Goal: Task Accomplishment & Management: Complete application form

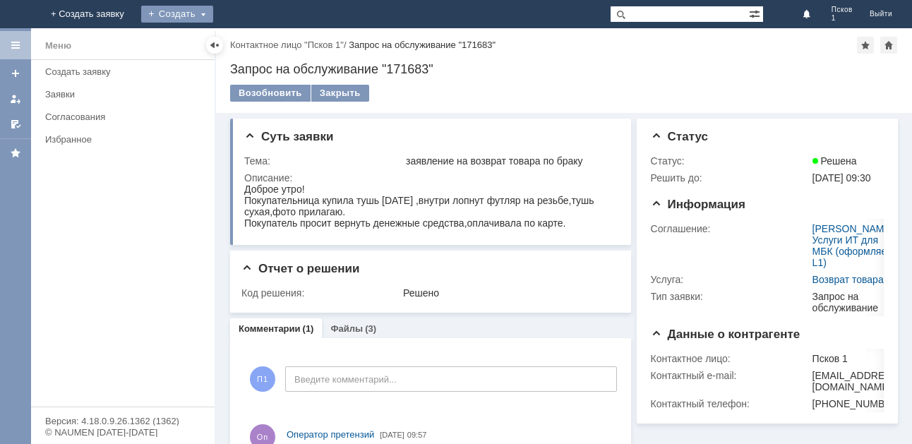
click at [213, 7] on div "Создать" at bounding box center [177, 14] width 72 height 17
click at [251, 40] on link "Заявка" at bounding box center [197, 42] width 107 height 17
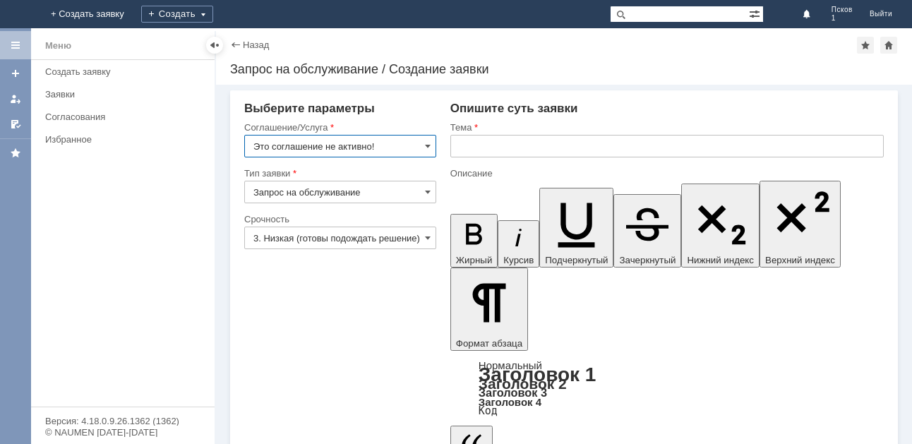
click at [431, 148] on input "Это соглашение не активно!" at bounding box center [340, 146] width 192 height 23
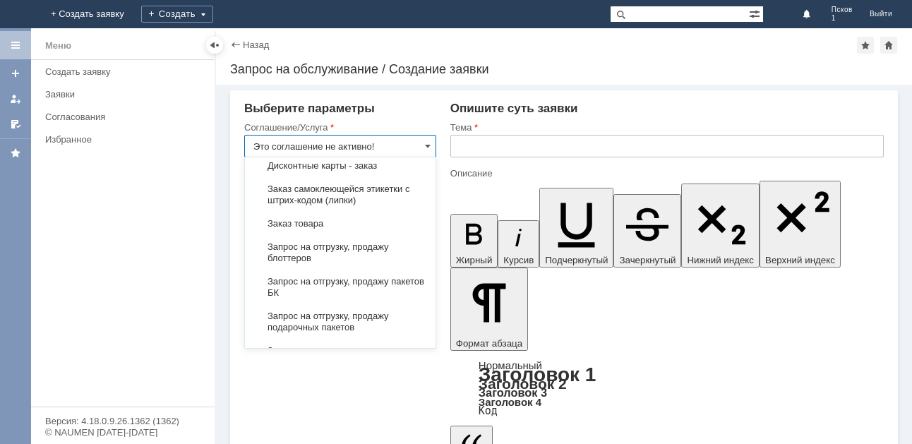
scroll to position [494, 0]
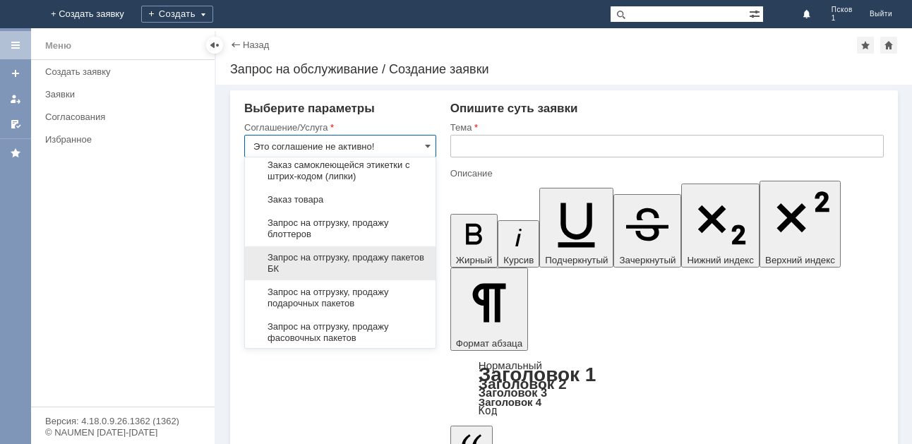
click at [402, 263] on span "Запрос на отгрузку, продажу пакетов БК" at bounding box center [340, 263] width 174 height 23
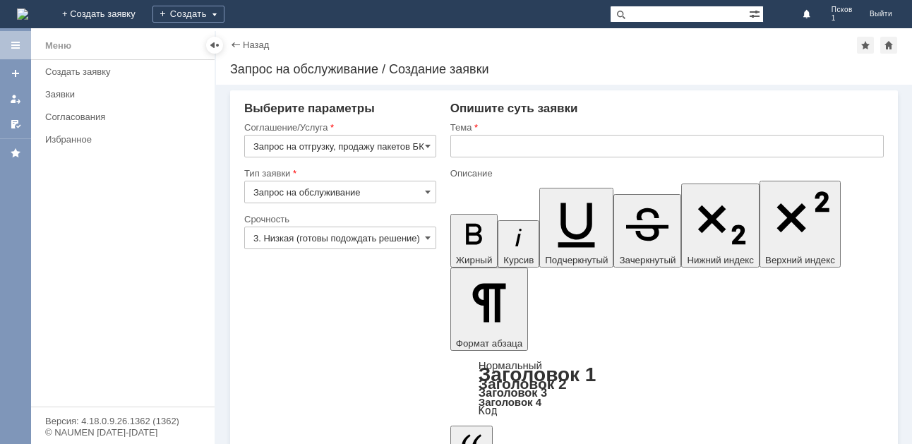
type input "Запрос на отгрузку, продажу пакетов БК"
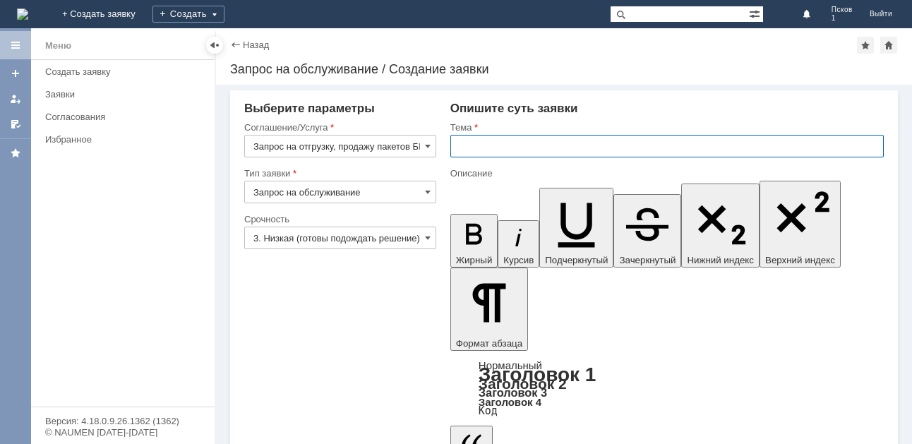
click at [490, 153] on input "text" at bounding box center [667, 146] width 434 height 23
type input "заказ пакетов бк"
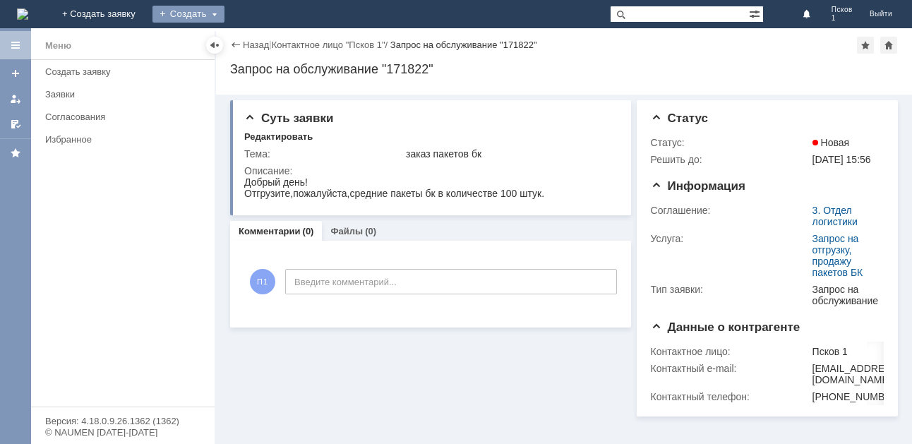
click at [225, 21] on div "Создать" at bounding box center [189, 14] width 72 height 17
click at [263, 42] on link "Заявка" at bounding box center [208, 42] width 107 height 17
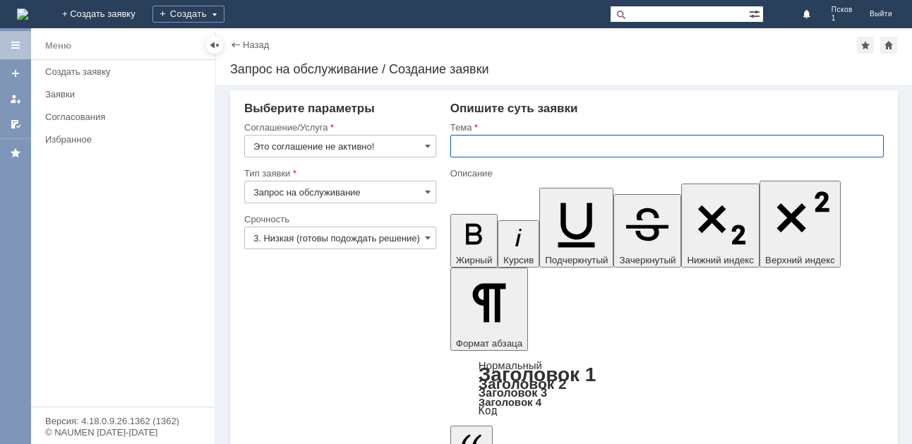
click at [472, 143] on input "text" at bounding box center [667, 146] width 434 height 23
type input "фасовочные пакеты"
click at [432, 141] on input "Это соглашение не активно!" at bounding box center [340, 146] width 192 height 23
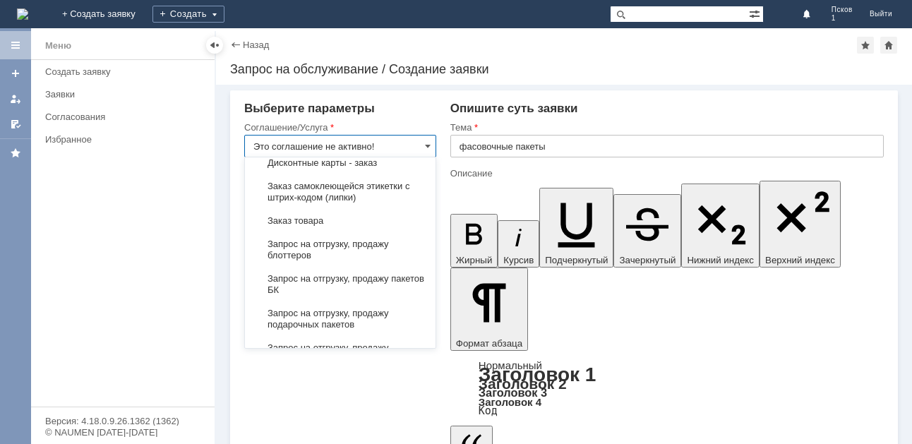
scroll to position [494, 0]
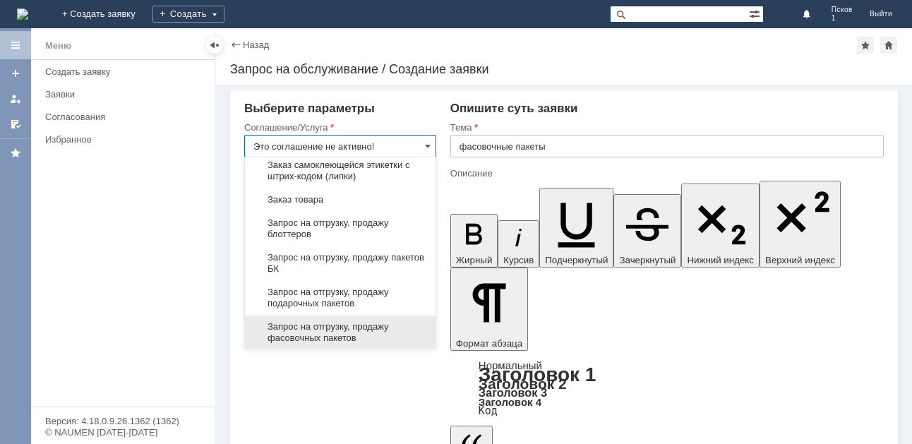
click at [398, 316] on div "Запрос на отгрузку, продажу фасовочных пакетов" at bounding box center [340, 333] width 191 height 34
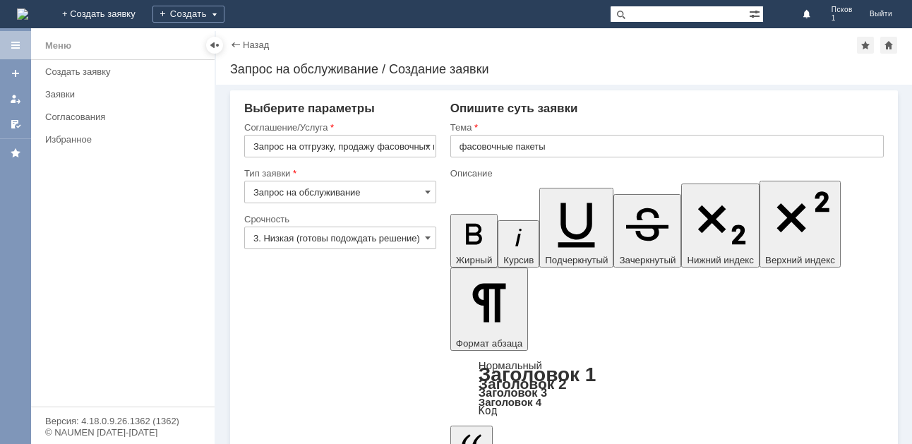
type input "Запрос на отгрузку, продажу фасовочных пакетов"
